Goal: Navigation & Orientation: Find specific page/section

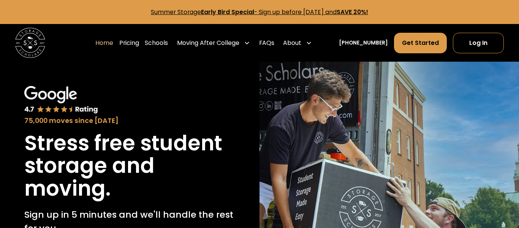
click at [242, 52] on div "Moving After College" at bounding box center [213, 42] width 79 height 21
click at [168, 43] on link "Schools" at bounding box center [156, 42] width 23 height 21
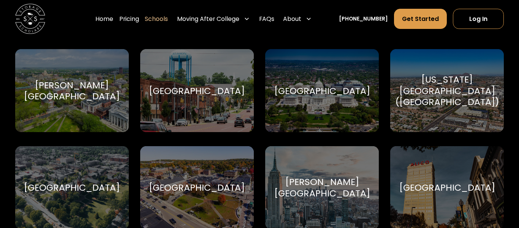
scroll to position [333, 0]
click at [347, 96] on div "[GEOGRAPHIC_DATA]" at bounding box center [322, 90] width 96 height 11
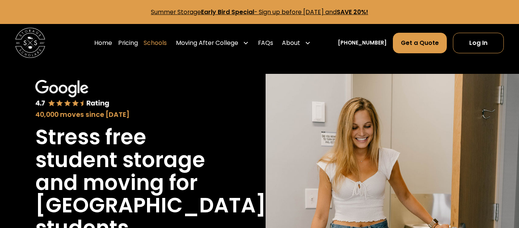
click at [167, 41] on link "Schools" at bounding box center [155, 42] width 23 height 21
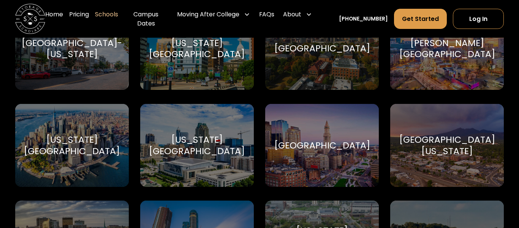
scroll to position [2019, 0]
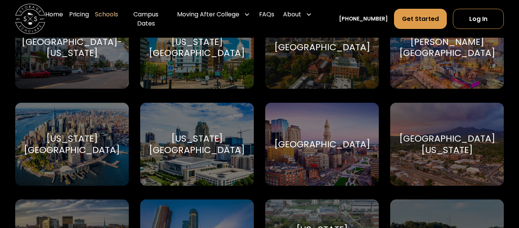
click at [219, 166] on div "North Carolina State University North Carolina State" at bounding box center [197, 144] width 114 height 83
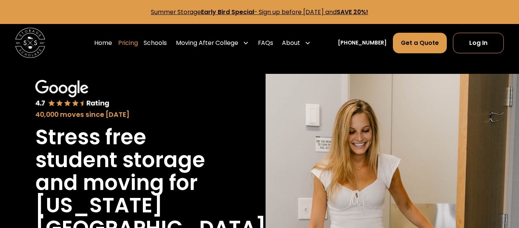
click at [138, 47] on link "Pricing" at bounding box center [128, 42] width 20 height 21
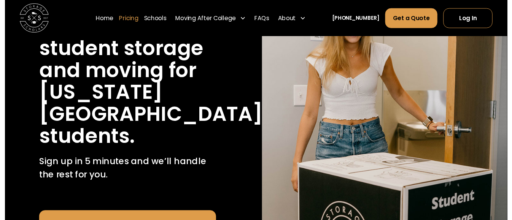
scroll to position [9, 0]
